Goal: Find specific page/section: Find specific page/section

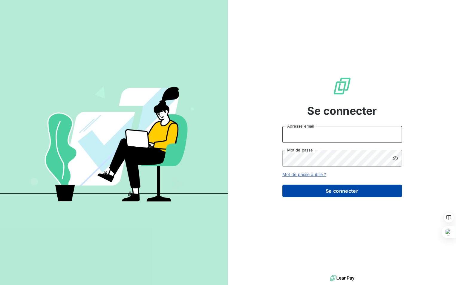
type input "[PERSON_NAME][EMAIL_ADDRESS][DOMAIN_NAME]"
click at [353, 196] on button "Se connecter" at bounding box center [341, 191] width 119 height 13
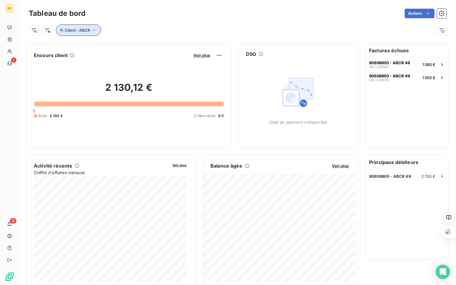
click at [91, 31] on icon "button" at bounding box center [94, 30] width 6 height 6
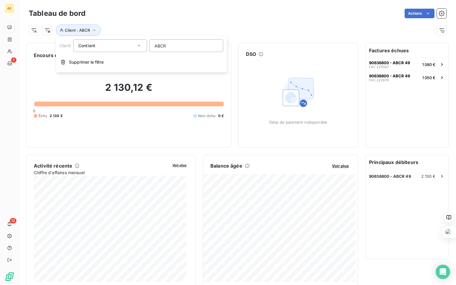
drag, startPoint x: 166, startPoint y: 46, endPoint x: 137, endPoint y: 50, distance: 28.6
click at [137, 50] on div "Client Contient like ABCR" at bounding box center [141, 45] width 164 height 13
type input "gerfa"
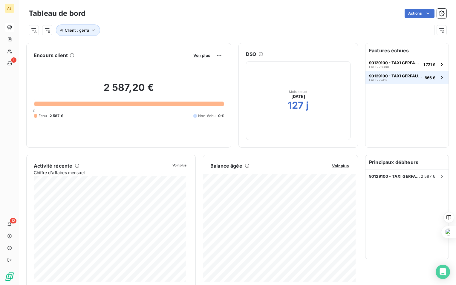
click at [394, 77] on span "90129100 - TAXI GERFAULT" at bounding box center [395, 75] width 53 height 5
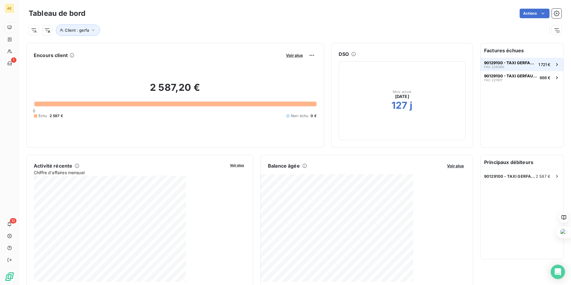
click at [455, 62] on span "90129100 - TAXI GERFAULT" at bounding box center [510, 62] width 52 height 5
click at [94, 29] on icon "button" at bounding box center [93, 30] width 6 height 6
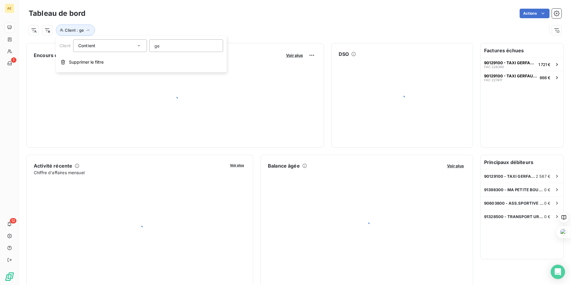
type input "g"
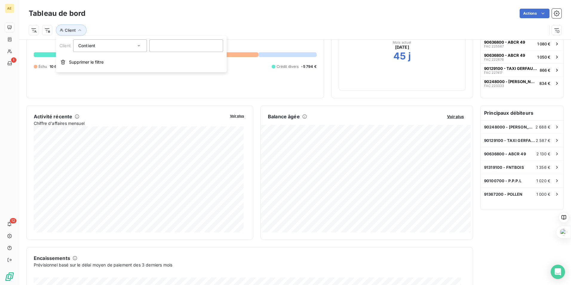
scroll to position [60, 0]
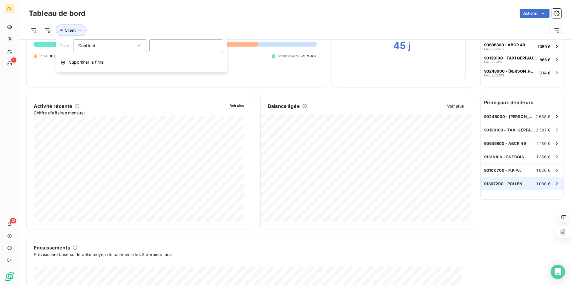
click at [455, 183] on span "1 000 €" at bounding box center [543, 183] width 14 height 5
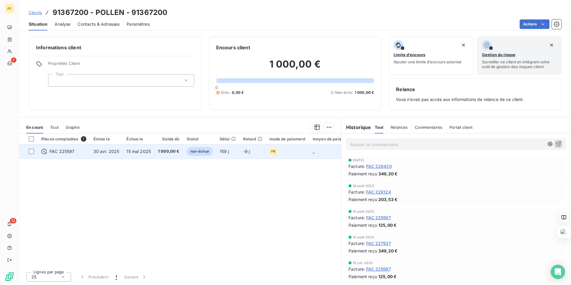
click at [133, 151] on span "15 mai 2025" at bounding box center [138, 151] width 24 height 5
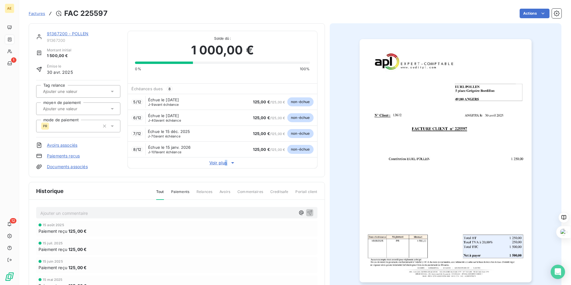
click at [225, 164] on span "Voir plus" at bounding box center [222, 163] width 189 height 6
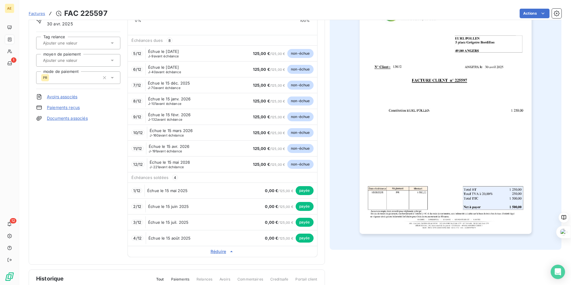
scroll to position [30, 0]
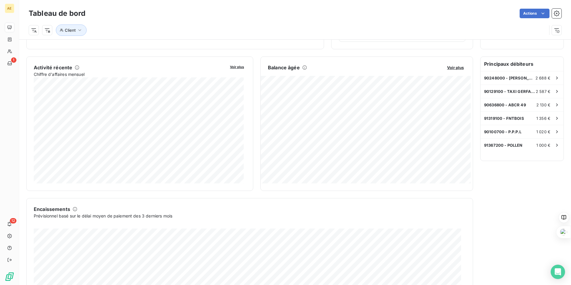
scroll to position [36, 0]
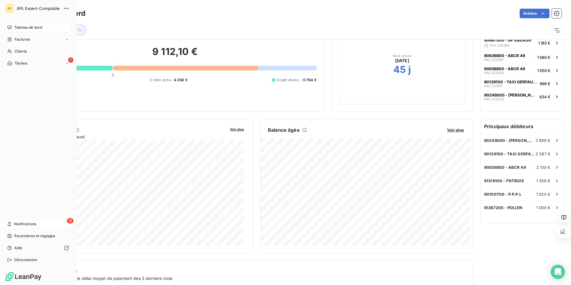
click at [10, 221] on div "12 Notifications" at bounding box center [38, 224] width 67 height 10
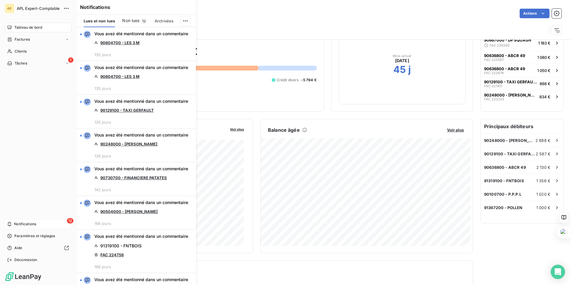
click at [30, 223] on span "Notifications" at bounding box center [25, 223] width 22 height 5
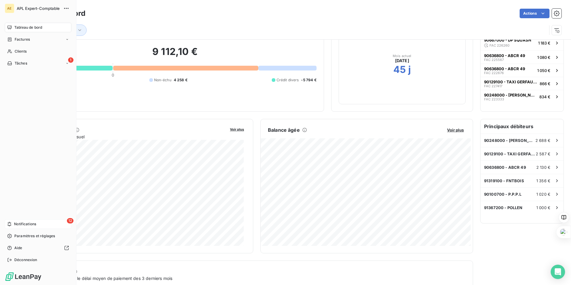
click at [70, 222] on span "12" at bounding box center [70, 220] width 7 height 5
